Goal: Transaction & Acquisition: Download file/media

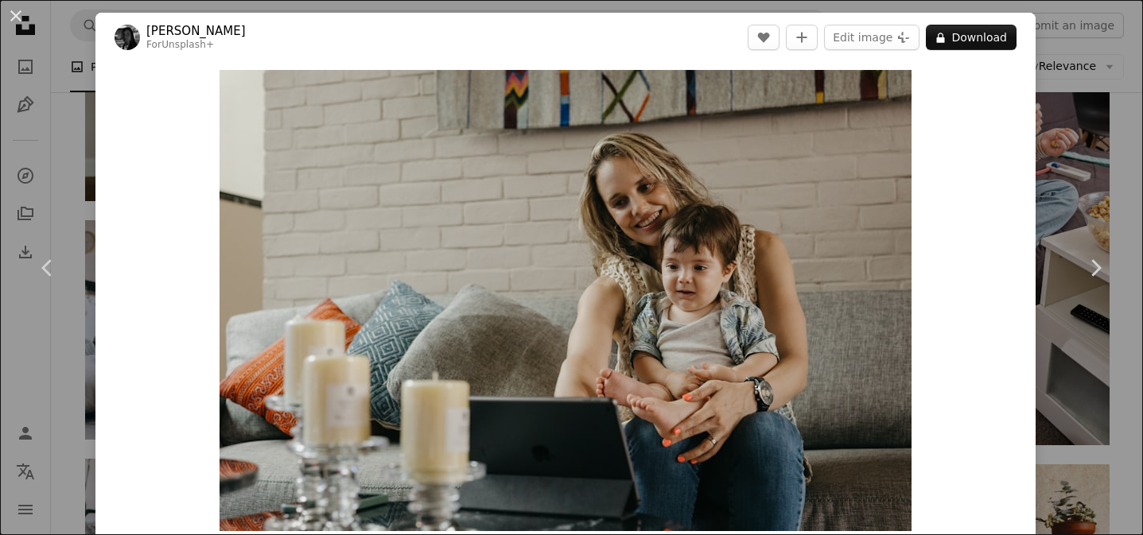
scroll to position [36, 0]
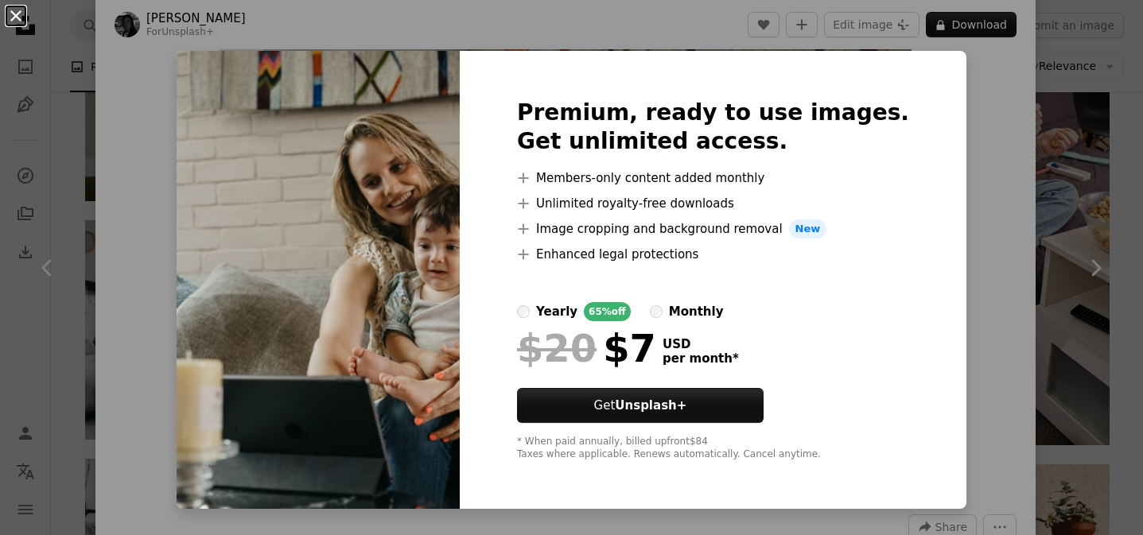
click at [18, 17] on button "An X shape" at bounding box center [15, 15] width 19 height 19
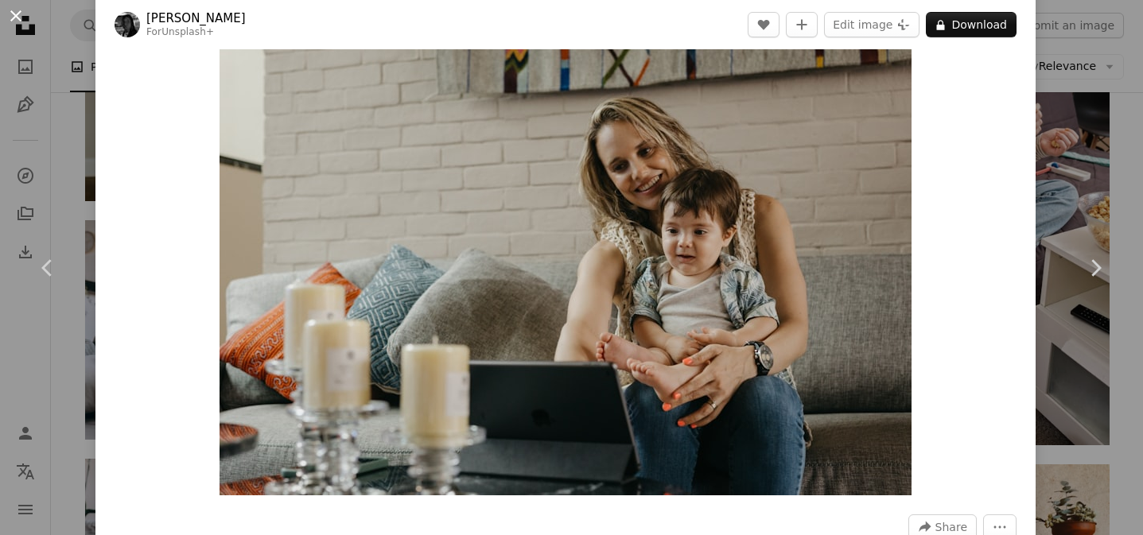
click at [19, 14] on button "An X shape" at bounding box center [15, 15] width 19 height 19
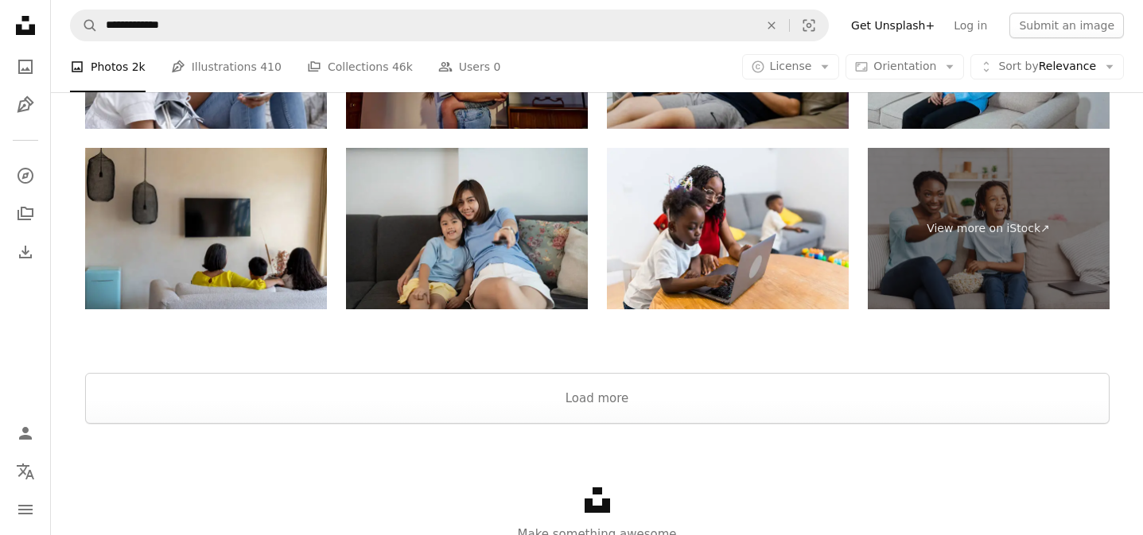
scroll to position [2683, 0]
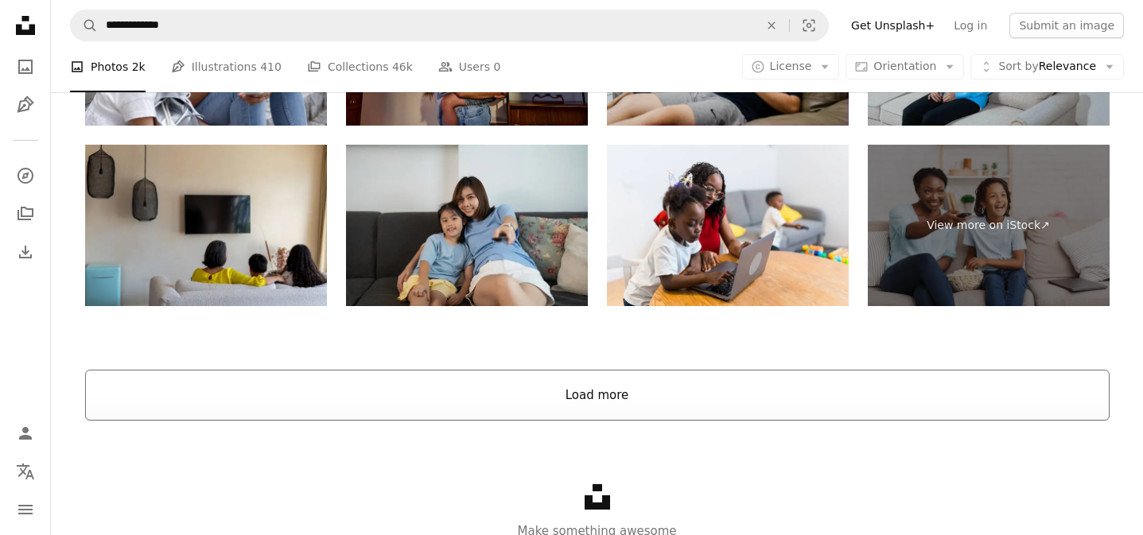
click at [601, 407] on button "Load more" at bounding box center [597, 395] width 1025 height 51
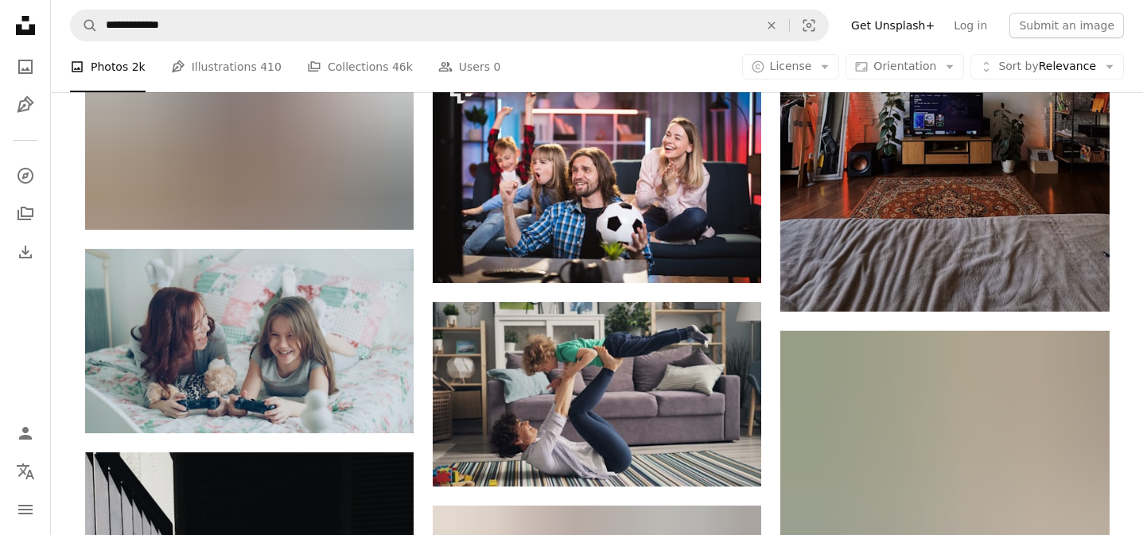
scroll to position [8615, 0]
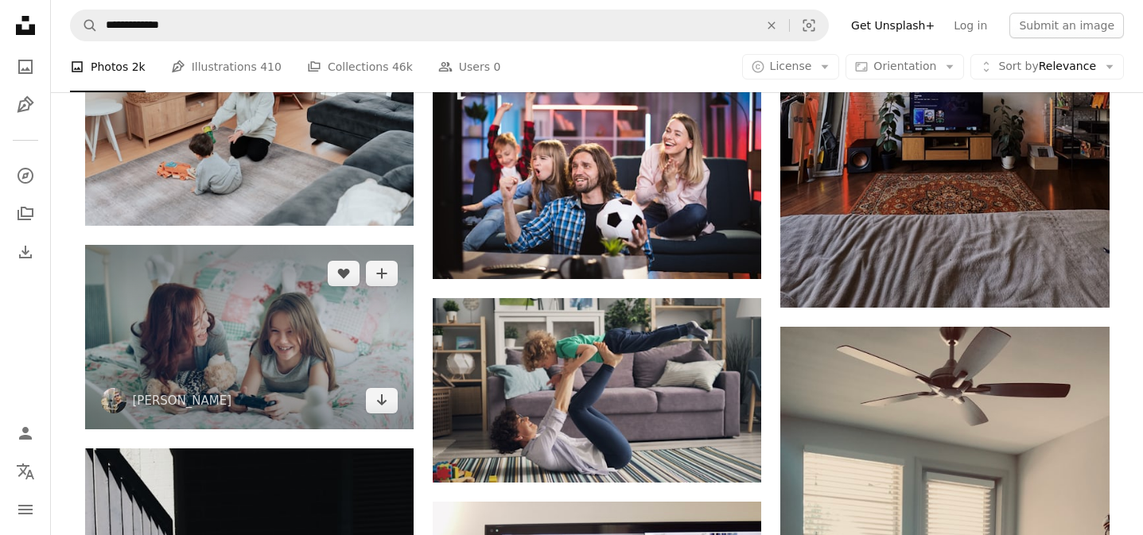
click at [249, 348] on img at bounding box center [249, 337] width 329 height 185
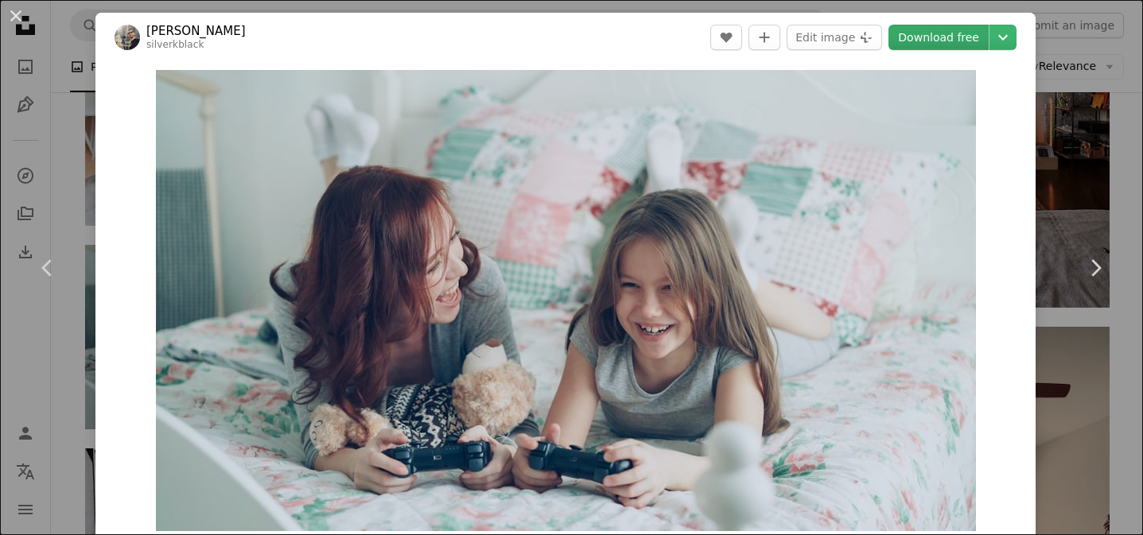
click at [965, 38] on link "Download free" at bounding box center [939, 37] width 100 height 25
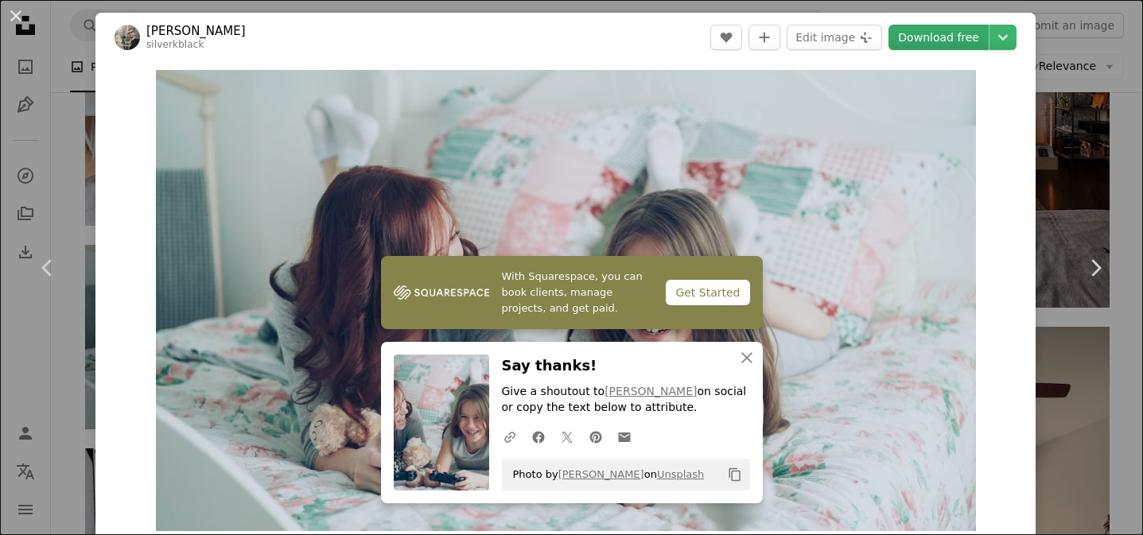
scroll to position [8, 0]
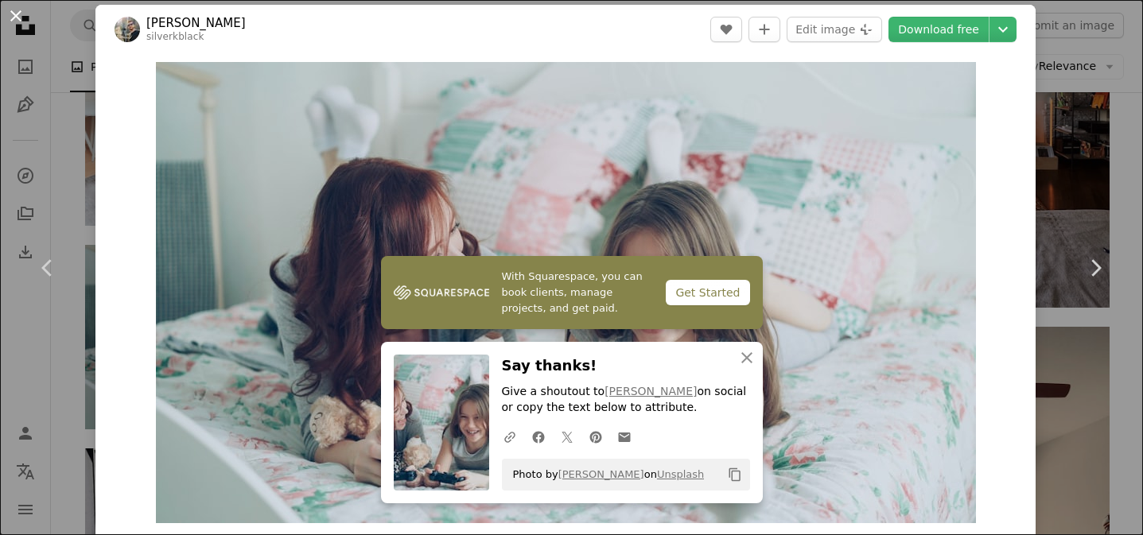
click at [18, 21] on button "An X shape" at bounding box center [15, 15] width 19 height 19
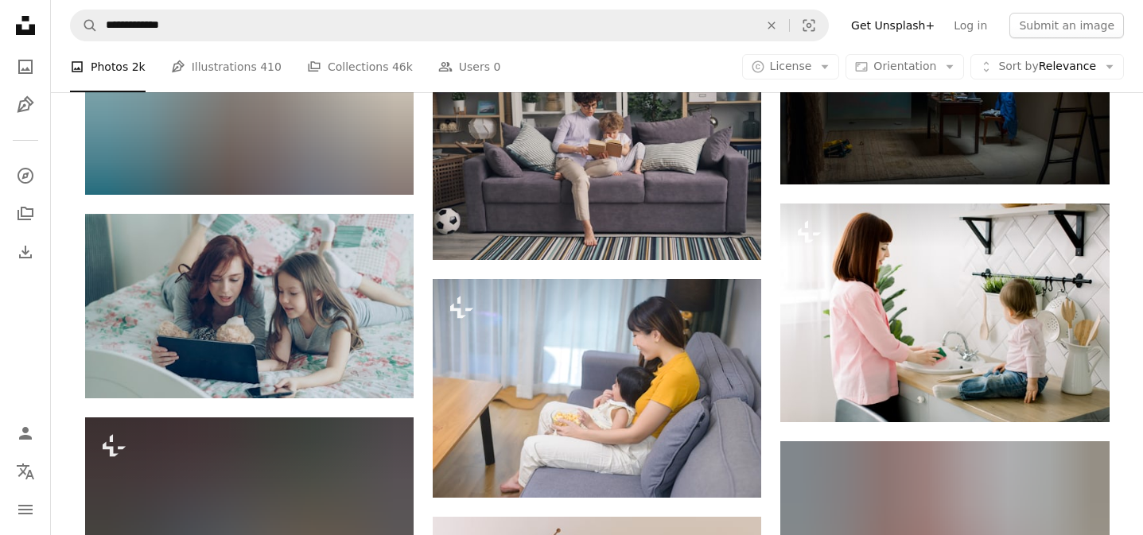
scroll to position [9788, 0]
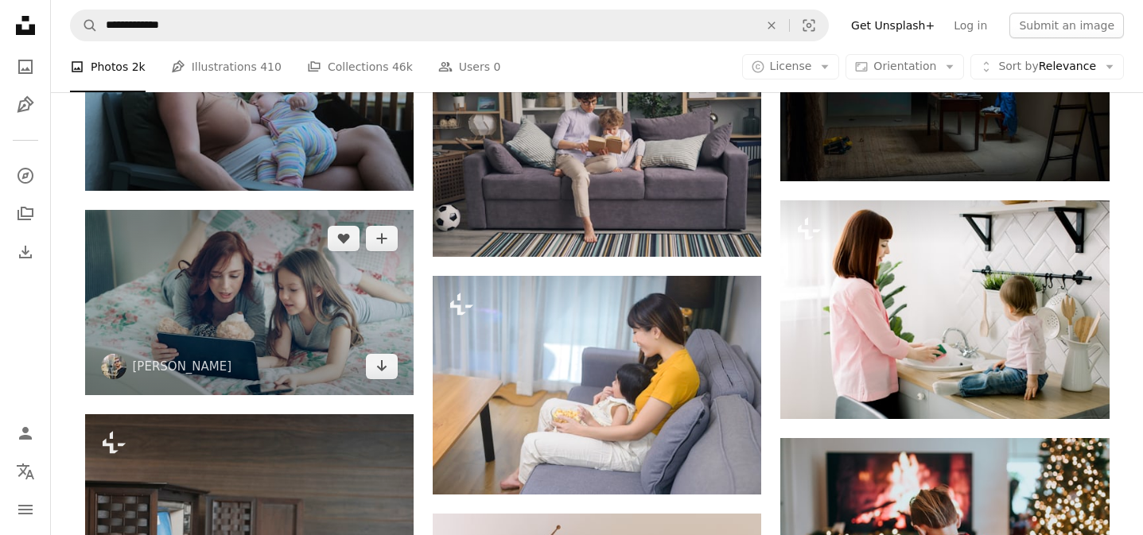
click at [319, 344] on img at bounding box center [249, 302] width 329 height 185
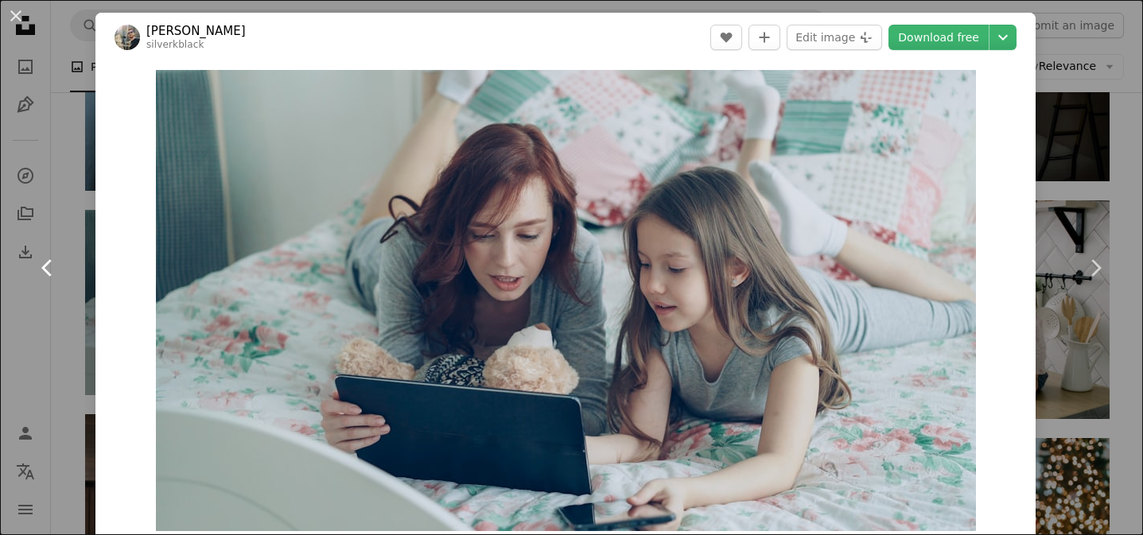
click at [53, 216] on link "Chevron left" at bounding box center [47, 268] width 95 height 153
click at [16, 23] on button "An X shape" at bounding box center [15, 15] width 19 height 19
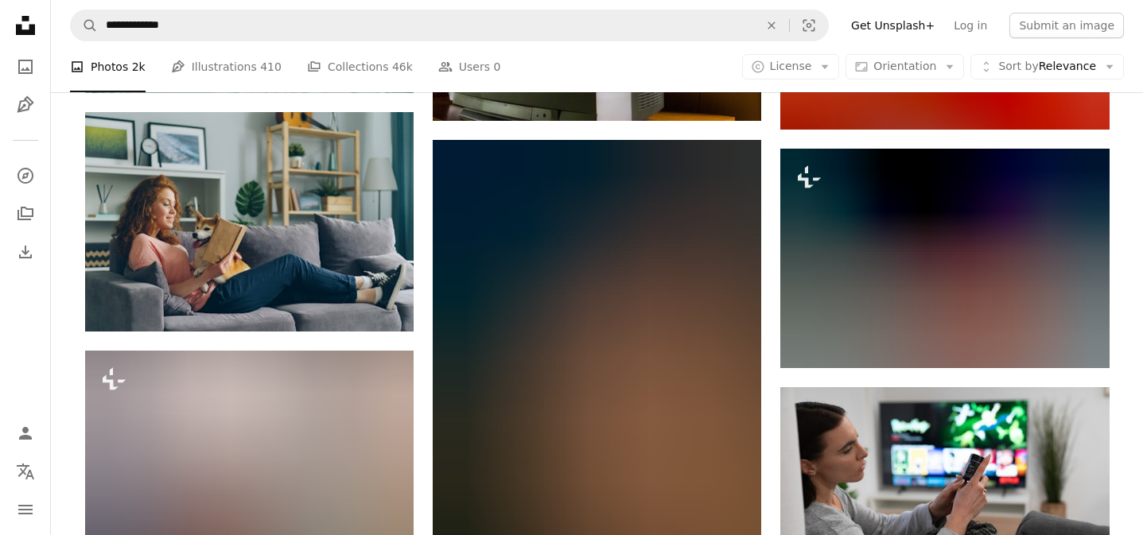
scroll to position [14592, 0]
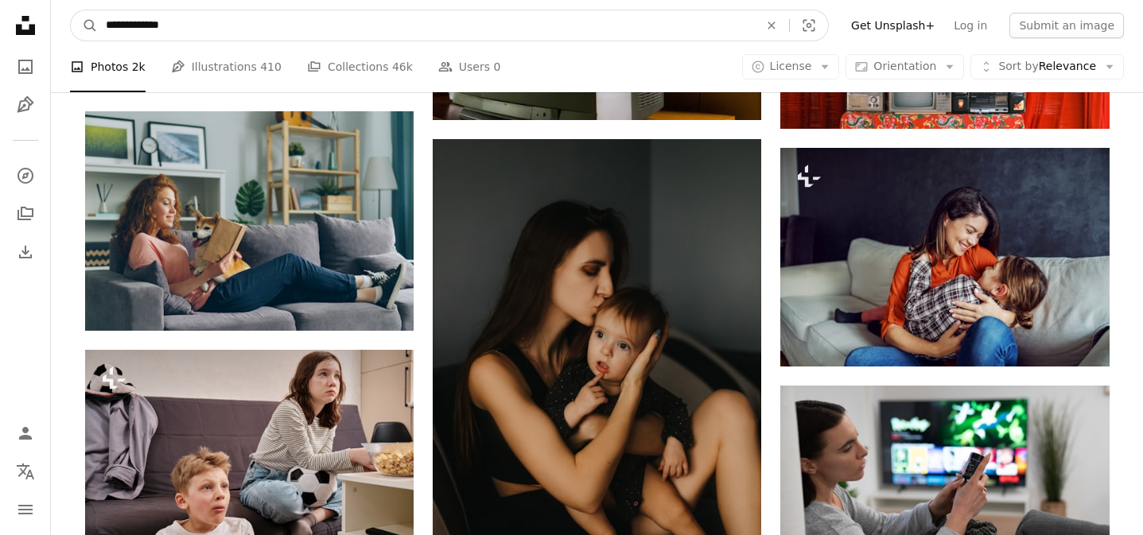
click at [193, 26] on input "**********" at bounding box center [426, 25] width 656 height 30
type input "**********"
click at [71, 10] on button "A magnifying glass" at bounding box center [84, 25] width 27 height 30
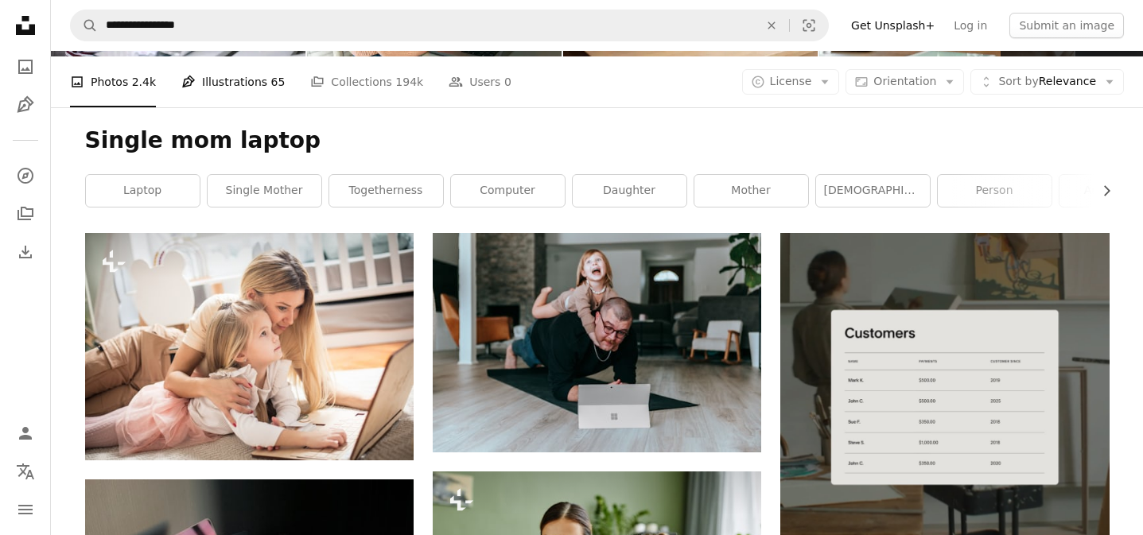
scroll to position [174, 0]
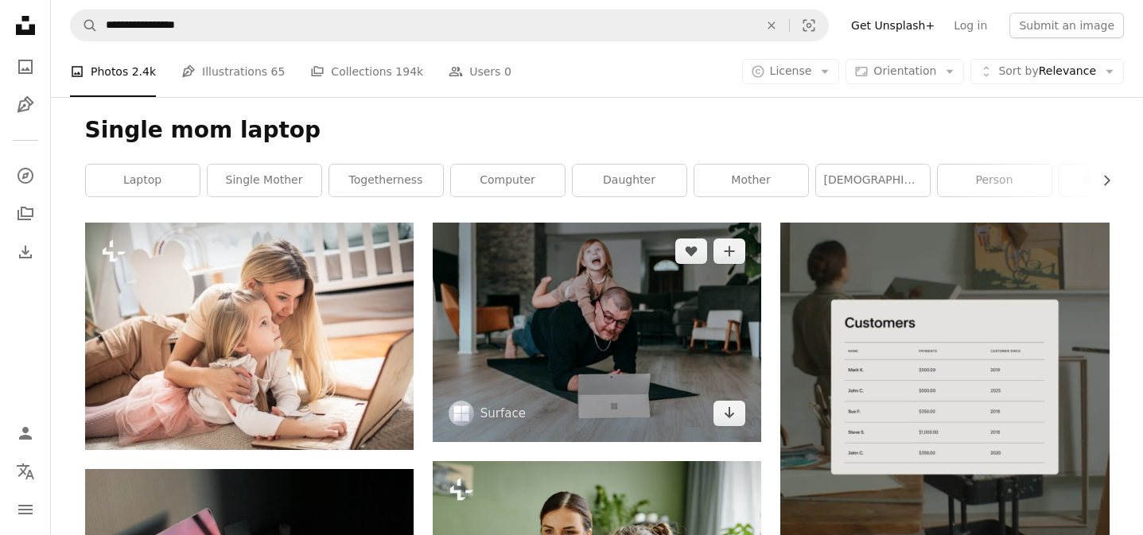
click at [606, 309] on img at bounding box center [597, 332] width 329 height 219
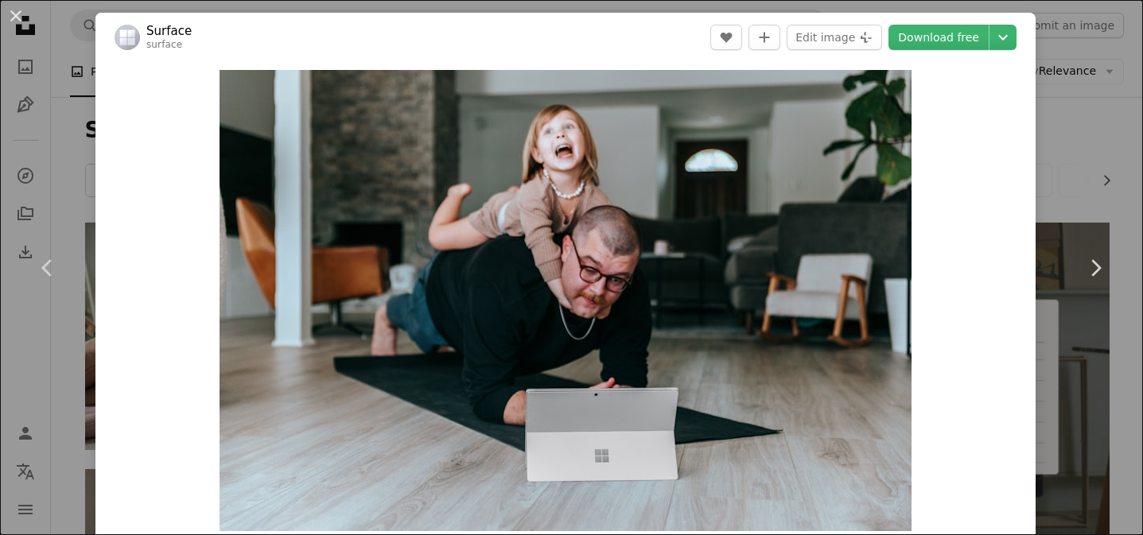
click at [1092, 125] on div "An X shape Chevron left Chevron right Surface surface A heart A plus sign Edit …" at bounding box center [571, 267] width 1143 height 535
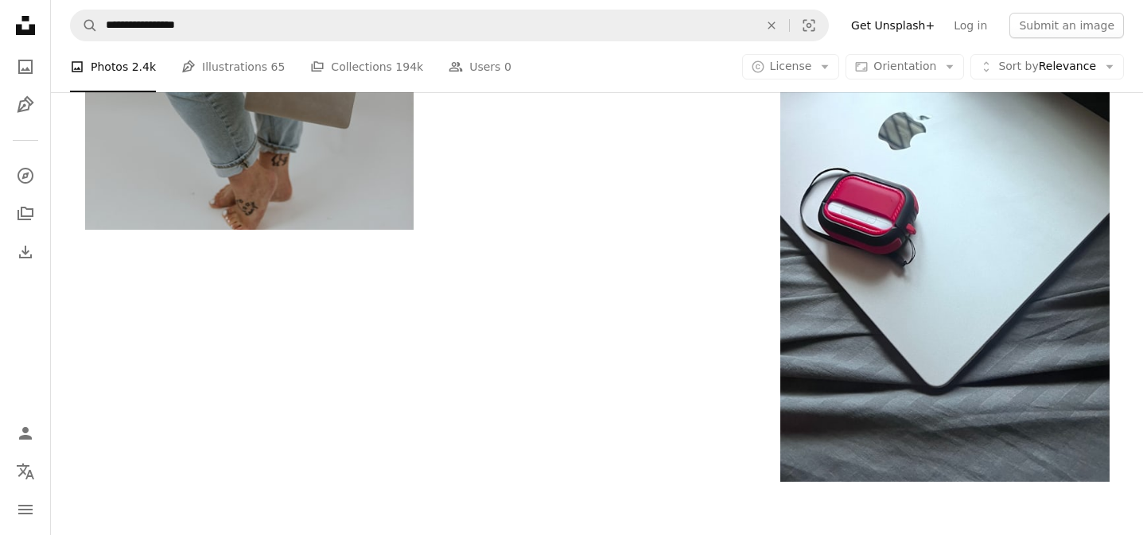
scroll to position [2158, 0]
